Goal: Task Accomplishment & Management: Use online tool/utility

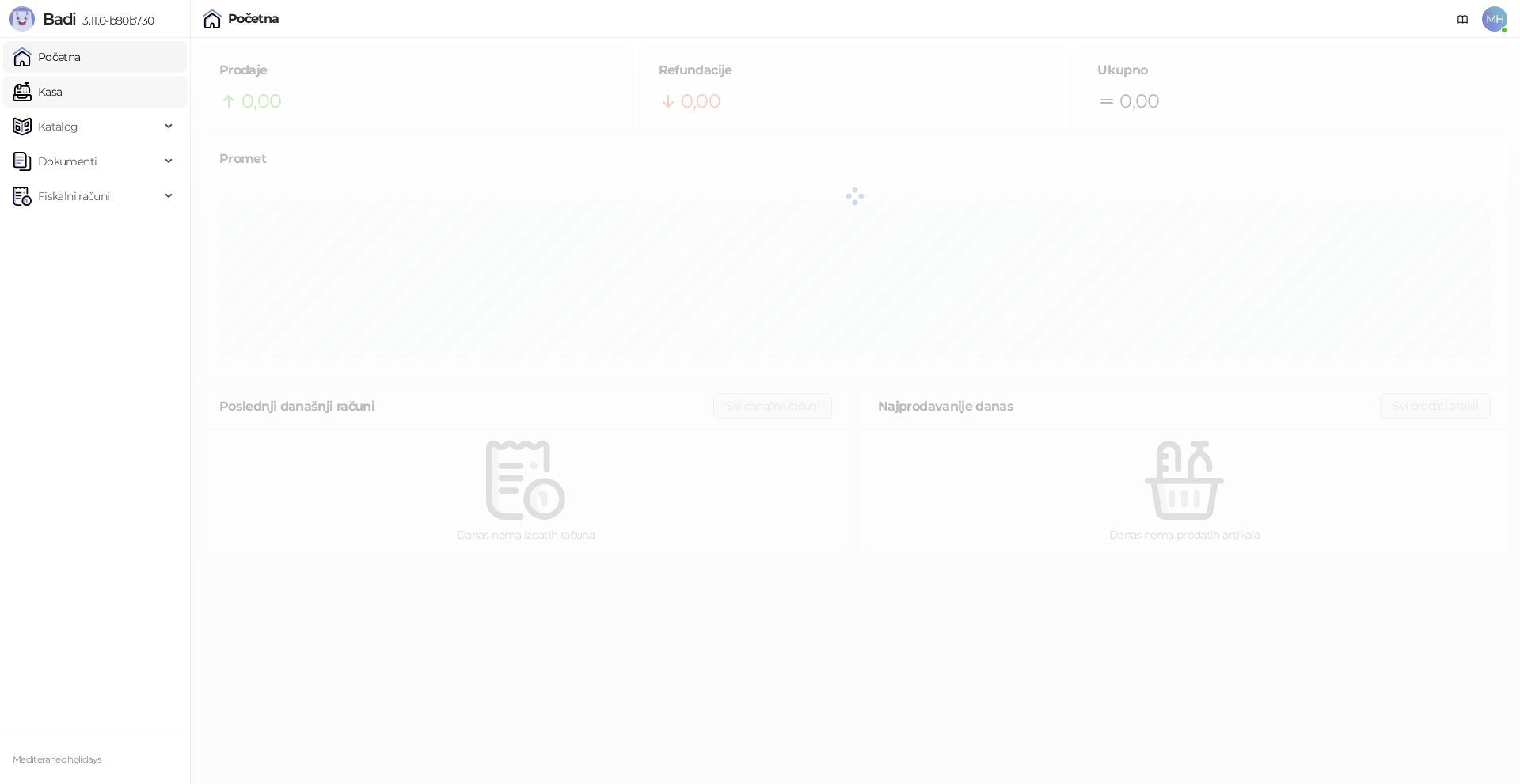
click at [61, 96] on link "Kasa" at bounding box center [37, 92] width 49 height 32
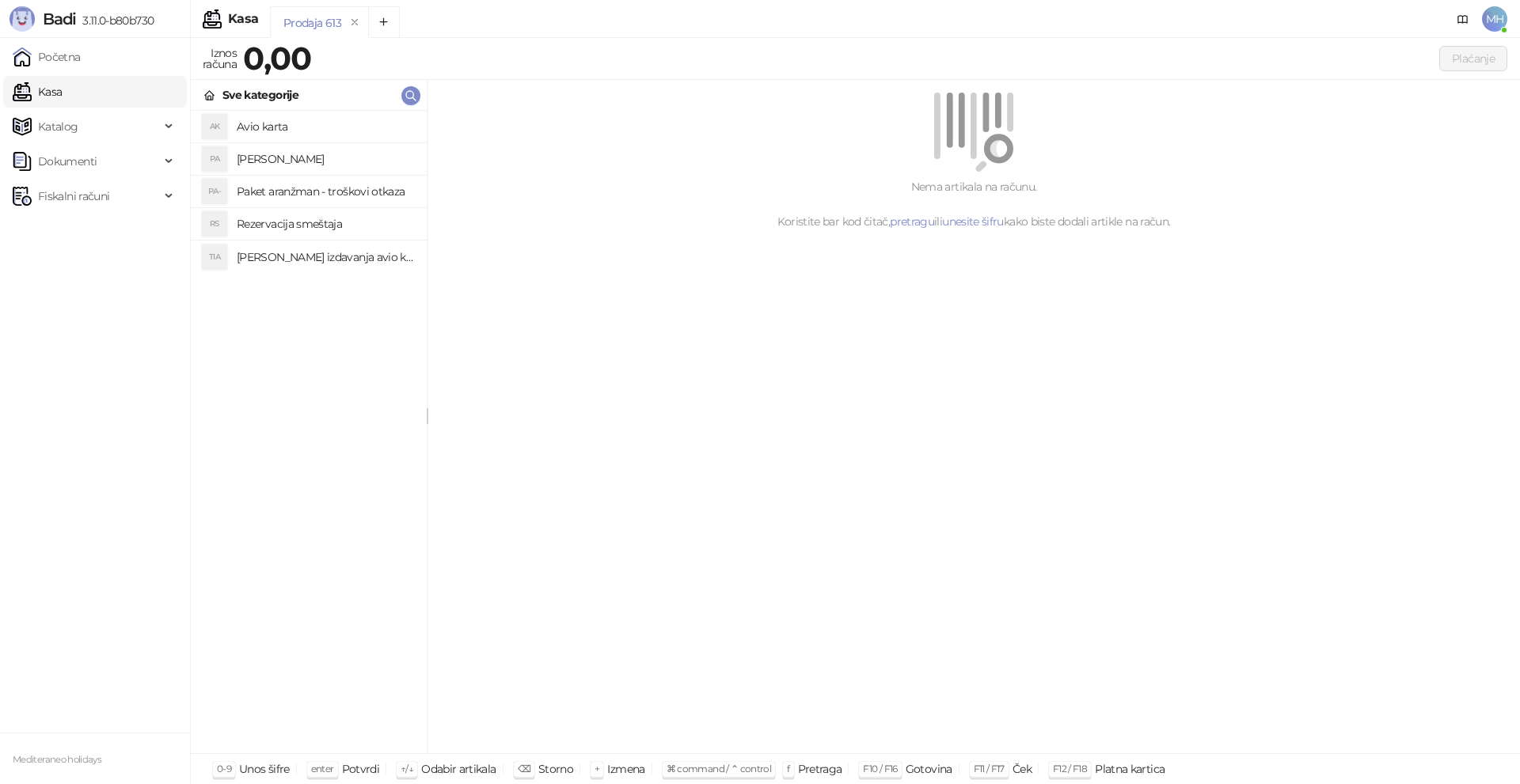
click at [277, 162] on h4 "Paket aranzman" at bounding box center [326, 158] width 177 height 25
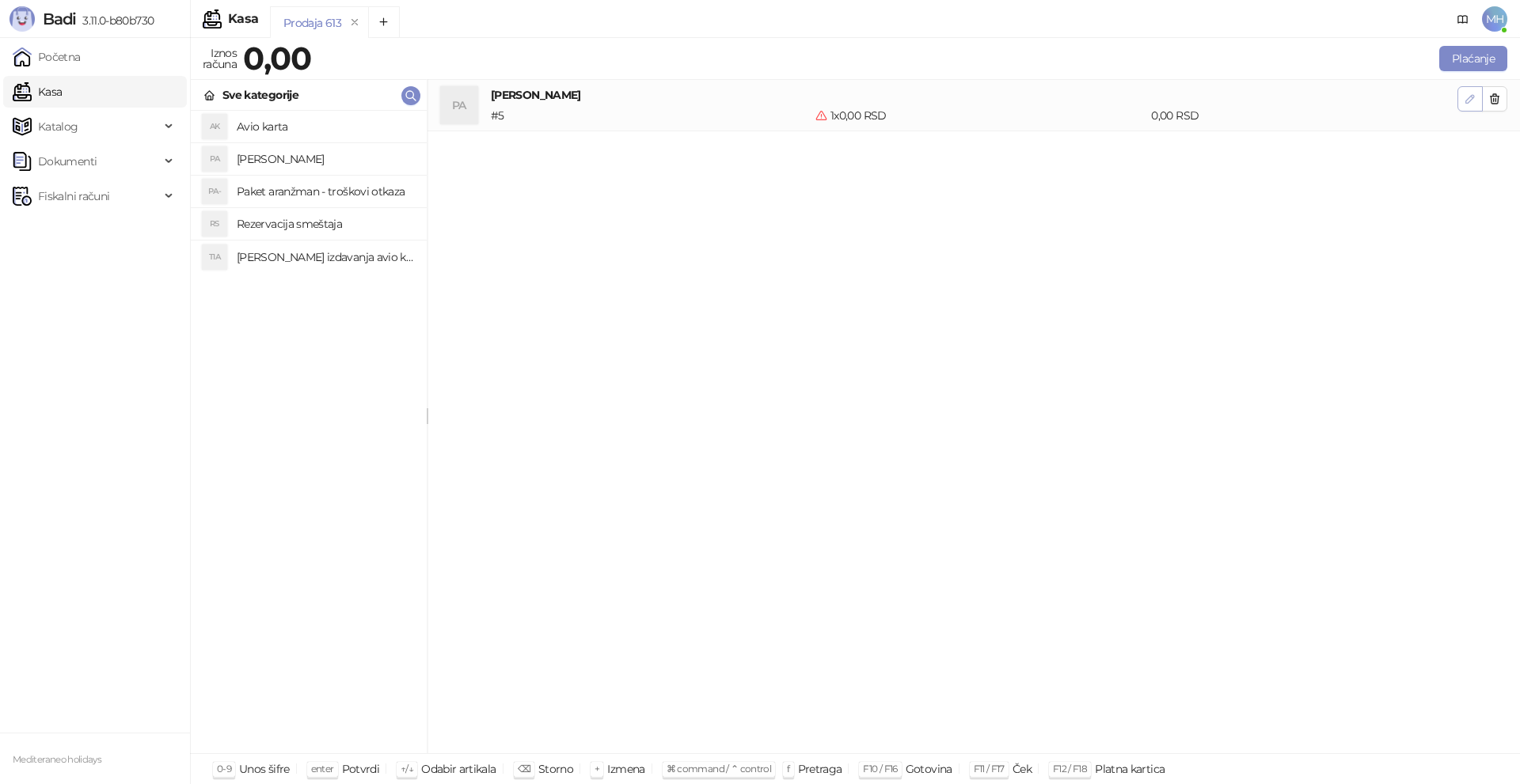
click at [1464, 100] on icon "button" at bounding box center [1469, 98] width 12 height 12
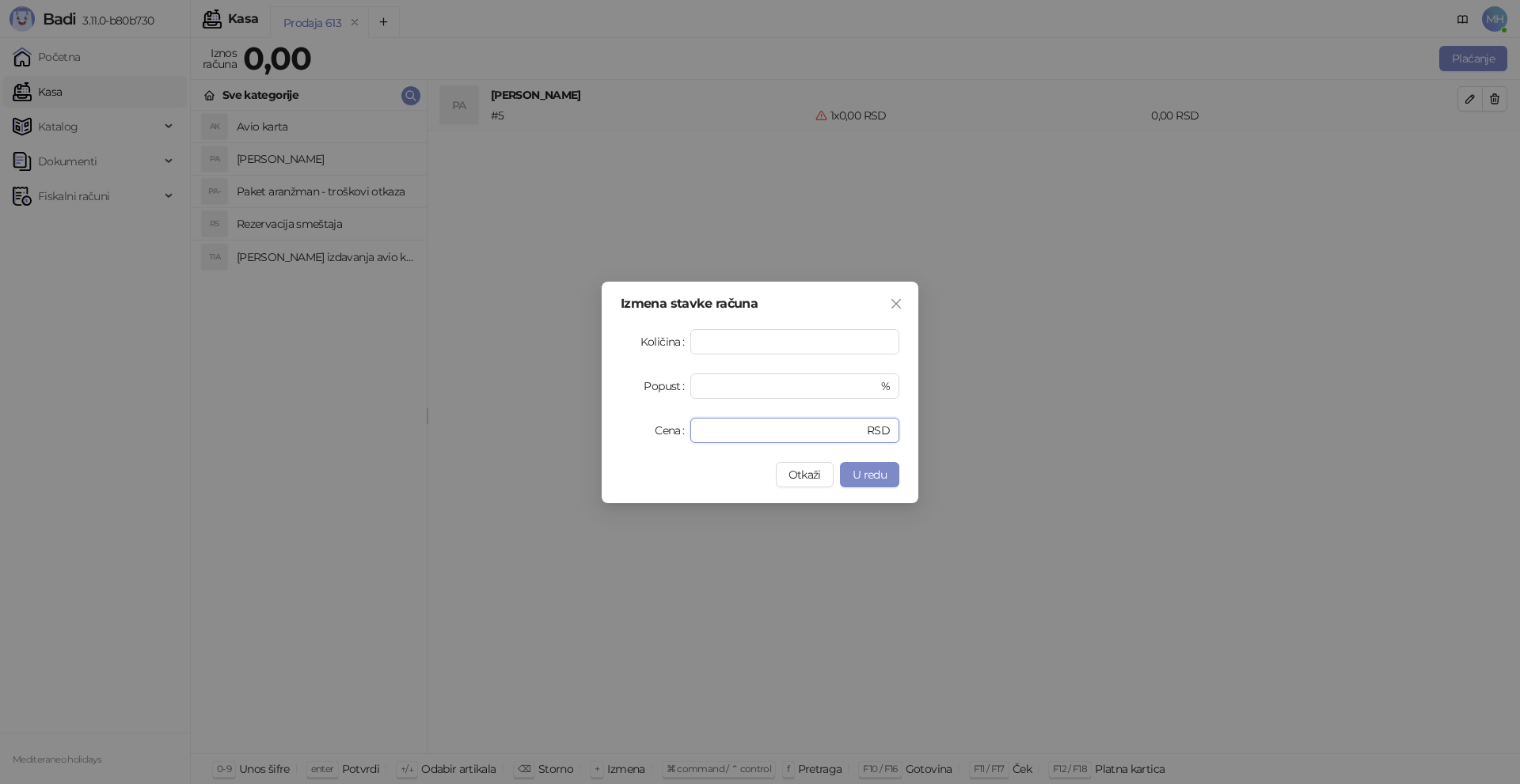
drag, startPoint x: 714, startPoint y: 435, endPoint x: 649, endPoint y: 429, distance: 65.3
click at [657, 429] on div "Cena * RSD" at bounding box center [760, 430] width 278 height 25
type input "******"
click at [868, 475] on span "U redu" at bounding box center [870, 475] width 34 height 14
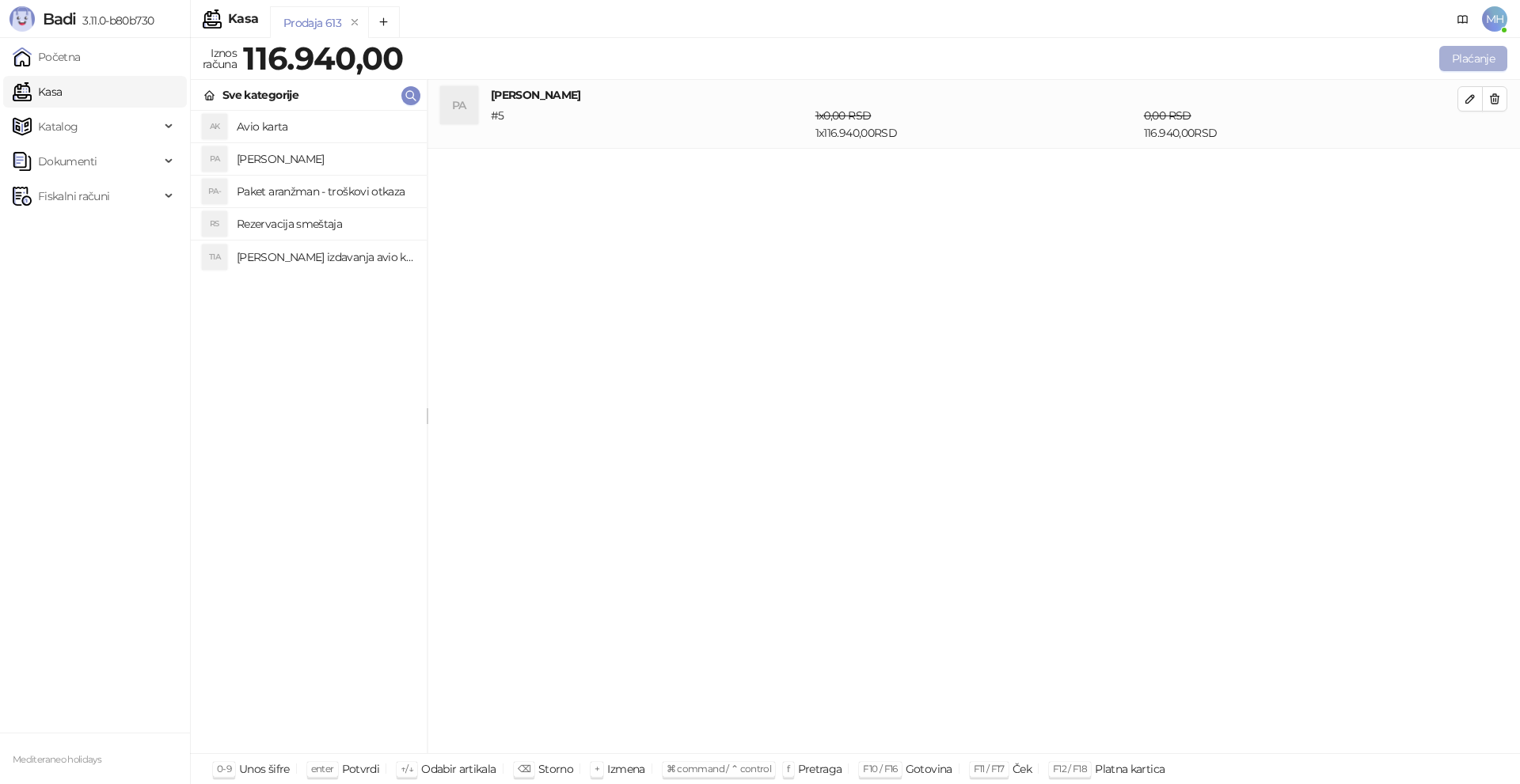
click at [1462, 53] on button "Plaćanje" at bounding box center [1473, 58] width 68 height 25
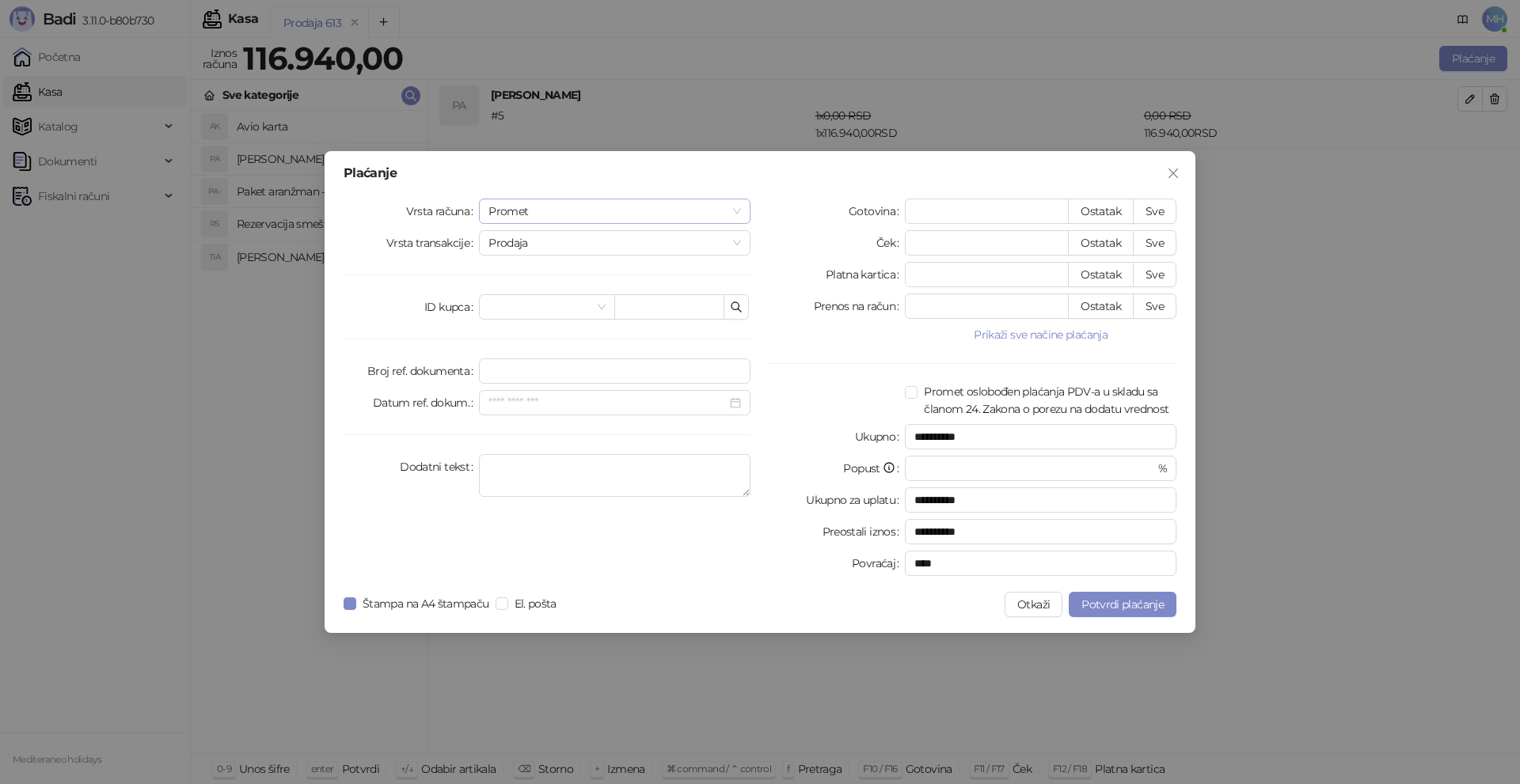
click at [743, 209] on div "Promet" at bounding box center [615, 211] width 272 height 25
click at [519, 325] on div "Avans" at bounding box center [614, 319] width 246 height 17
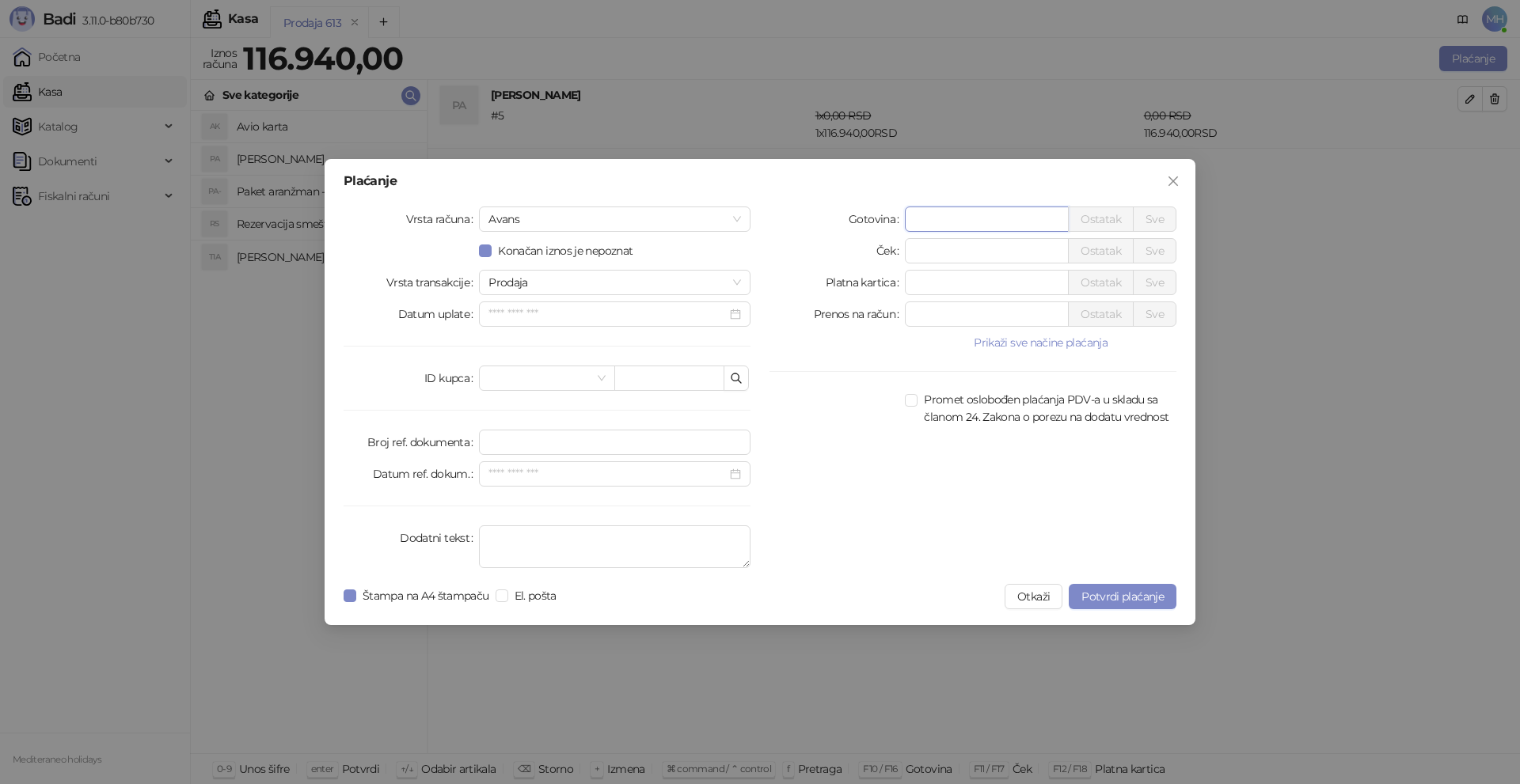
drag, startPoint x: 948, startPoint y: 224, endPoint x: 828, endPoint y: 223, distance: 120.0
click at [830, 223] on div "Gotovina * Ostatak Sve" at bounding box center [972, 219] width 407 height 25
type input "******"
click at [565, 538] on textarea "Dodatni tekst" at bounding box center [615, 546] width 272 height 42
type textarea "*********"
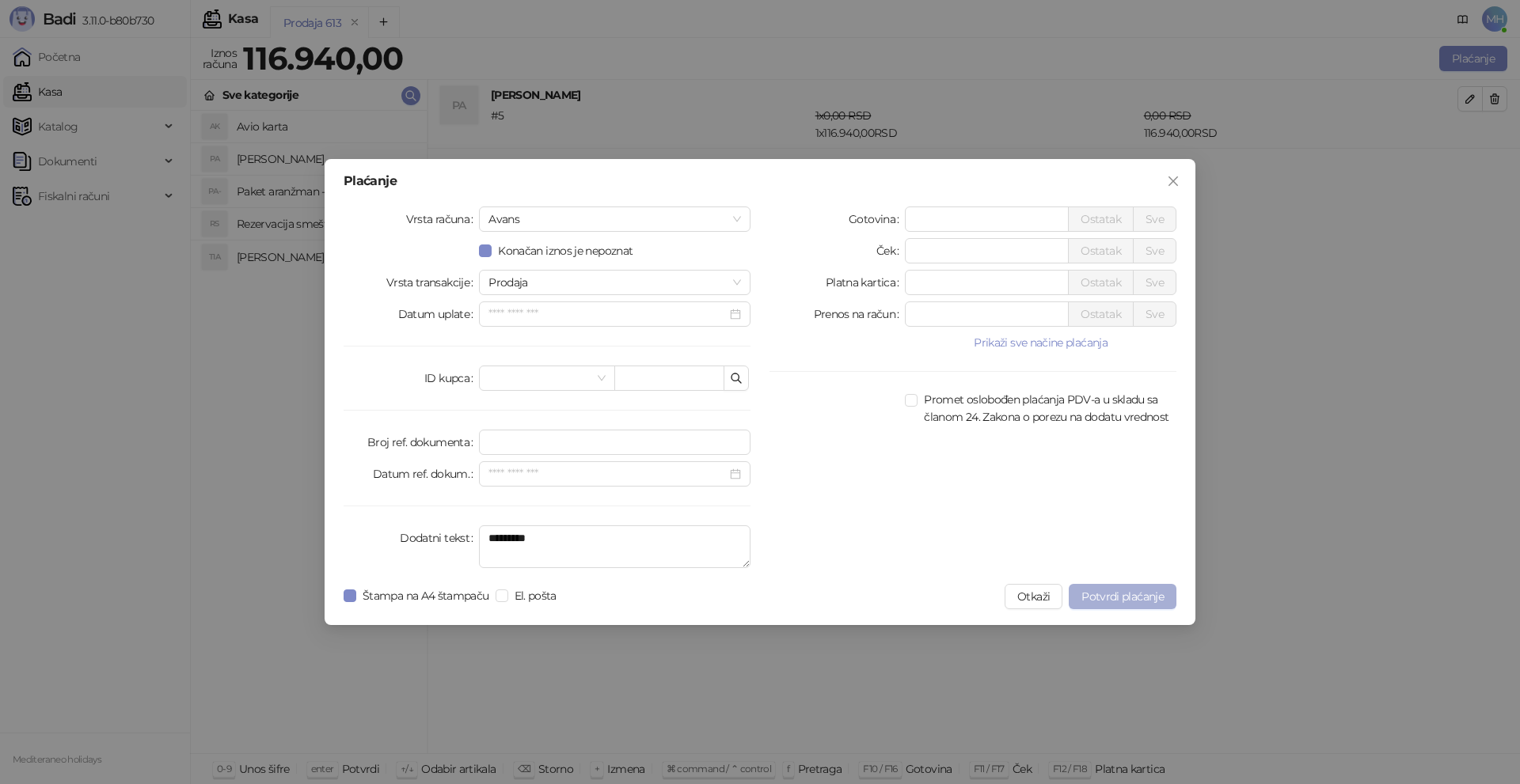
click at [1147, 599] on span "Potvrdi plaćanje" at bounding box center [1122, 596] width 82 height 14
